Goal: Complete application form: Complete application form

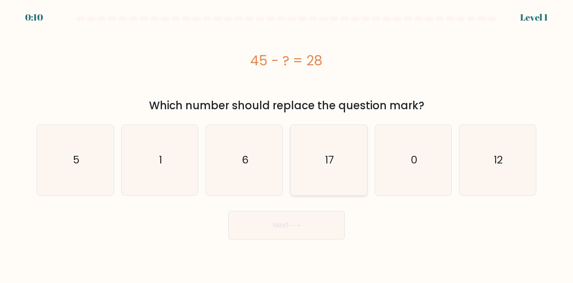
click at [333, 180] on icon "17" at bounding box center [329, 160] width 70 height 70
click at [287, 144] on input "d. 17" at bounding box center [286, 142] width 0 height 2
radio input "true"
click at [298, 213] on button "Next" at bounding box center [286, 225] width 116 height 29
click at [290, 218] on button "Next" at bounding box center [286, 225] width 116 height 29
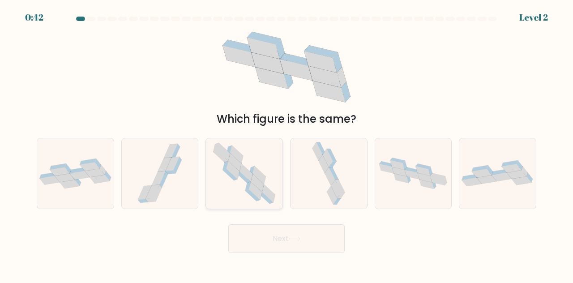
click at [267, 170] on icon at bounding box center [245, 173] width 72 height 70
click at [286, 144] on input "c." at bounding box center [286, 142] width 0 height 2
radio input "true"
click at [59, 186] on icon at bounding box center [75, 173] width 77 height 30
click at [286, 144] on input "a." at bounding box center [286, 142] width 0 height 2
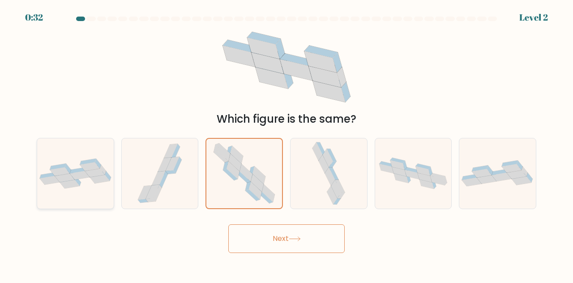
radio input "true"
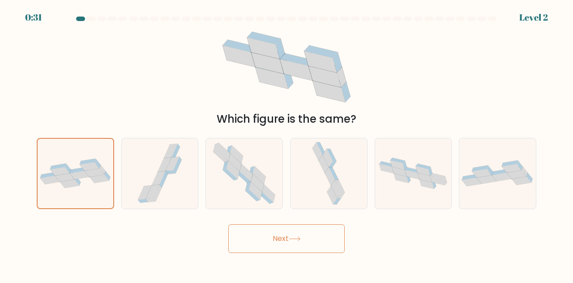
click at [248, 240] on button "Next" at bounding box center [286, 238] width 116 height 29
